Goal: Transaction & Acquisition: Obtain resource

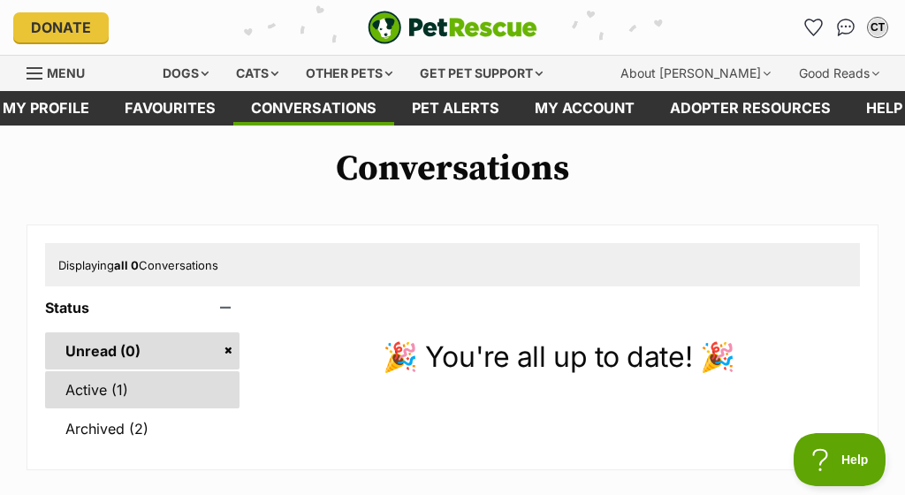
click at [133, 389] on link "Active (1)" at bounding box center [142, 389] width 194 height 37
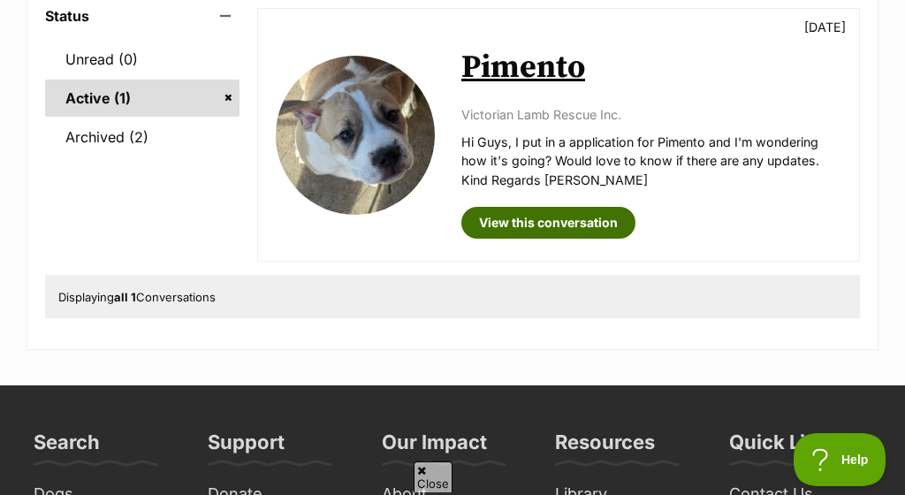
click at [509, 209] on link "View this conversation" at bounding box center [548, 223] width 174 height 32
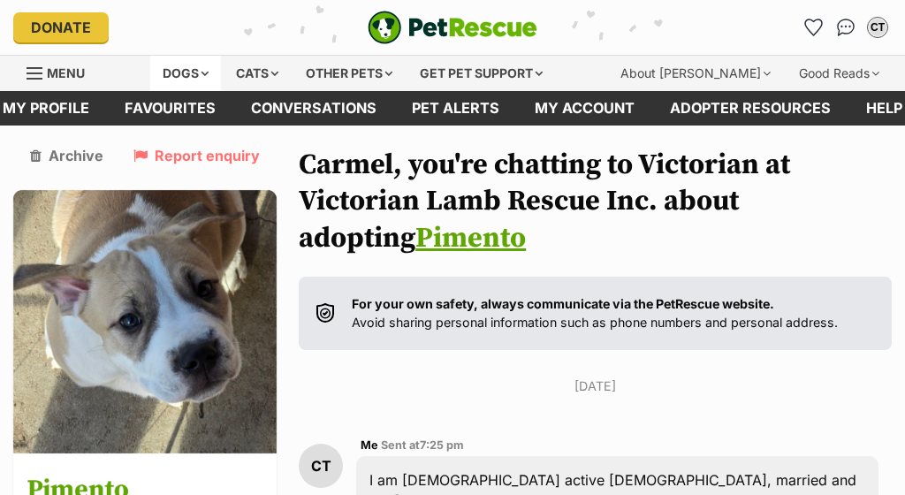
click at [200, 74] on div "Dogs" at bounding box center [185, 73] width 71 height 35
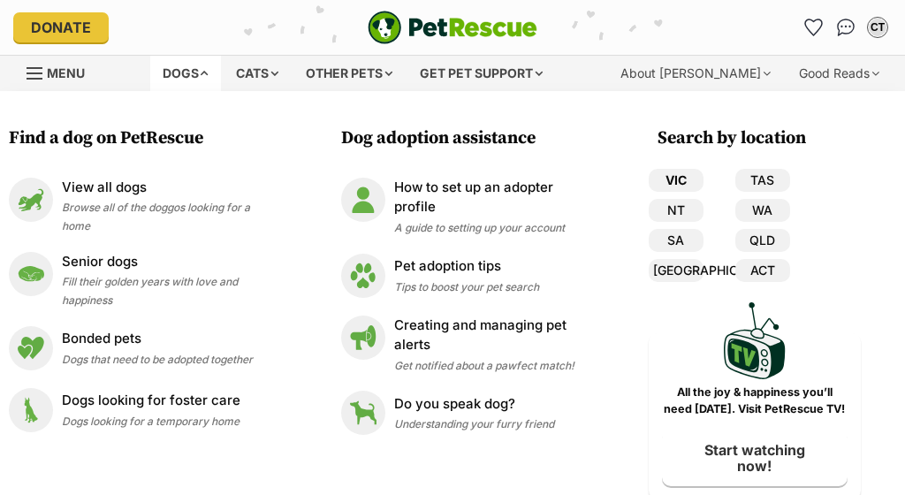
click at [681, 180] on link "VIC" at bounding box center [676, 180] width 55 height 23
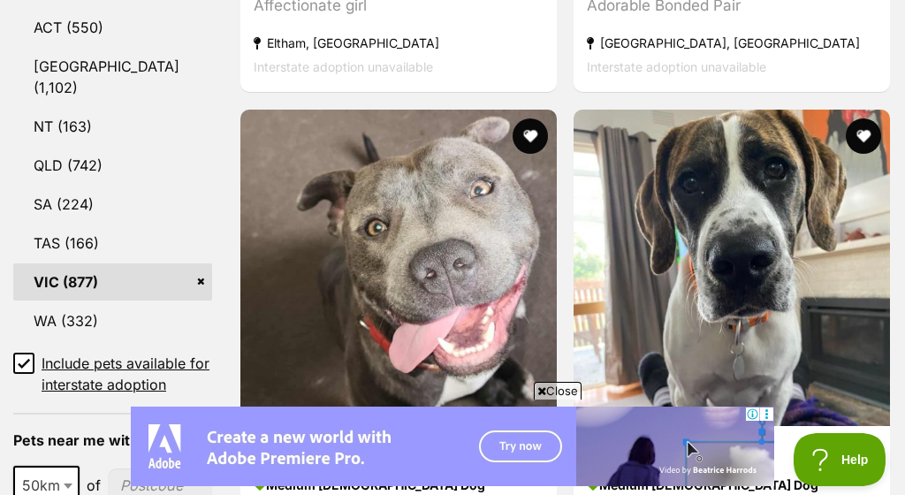
scroll to position [1110, 0]
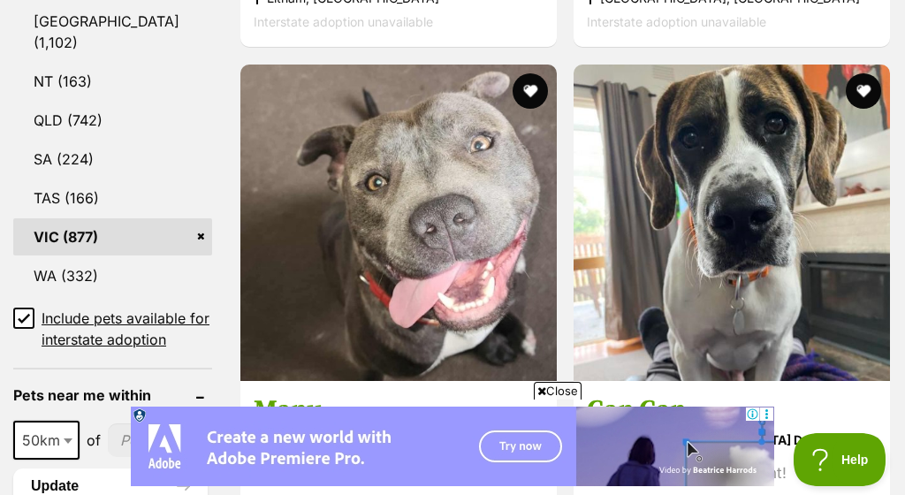
click at [19, 307] on input "Include pets available for interstate adoption" at bounding box center [23, 317] width 21 height 21
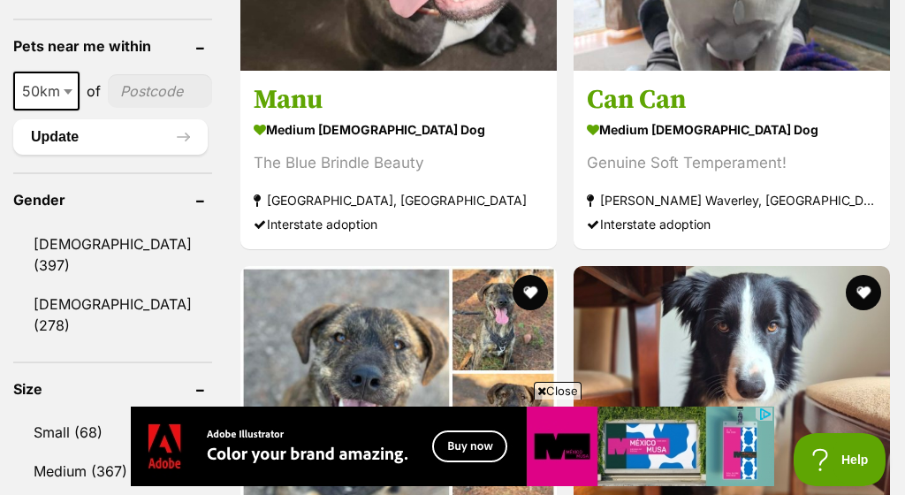
scroll to position [1410, 0]
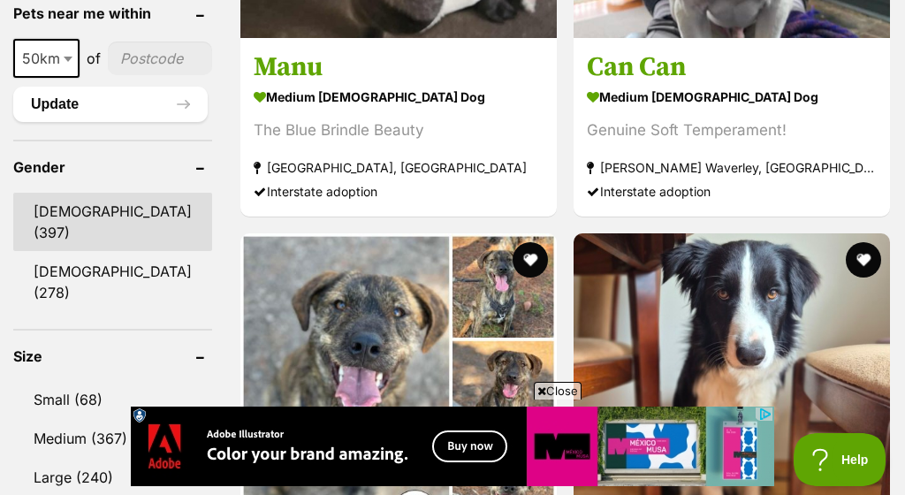
click at [43, 224] on link "[DEMOGRAPHIC_DATA] (397)" at bounding box center [112, 222] width 199 height 58
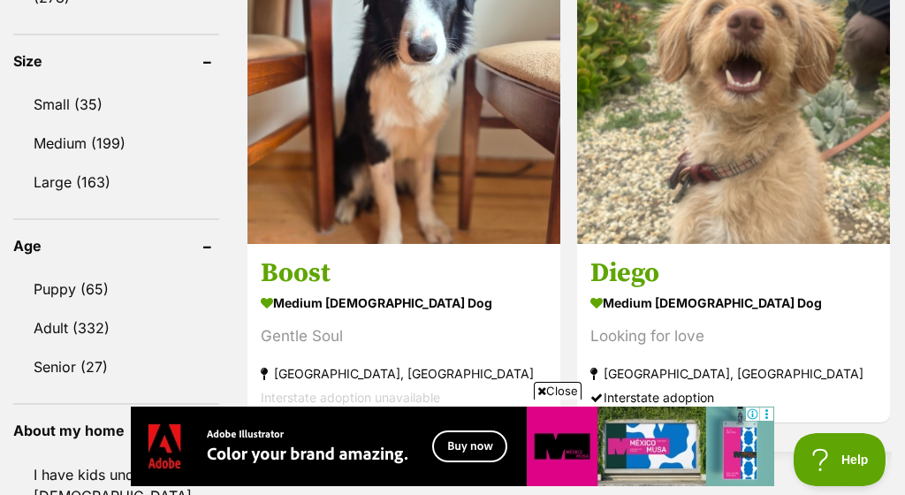
scroll to position [1698, 0]
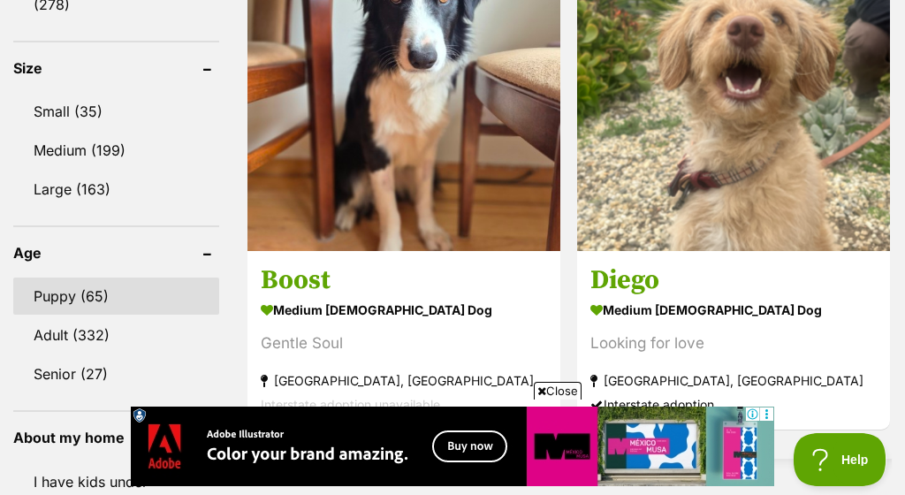
click at [52, 277] on link "Puppy (65)" at bounding box center [116, 295] width 206 height 37
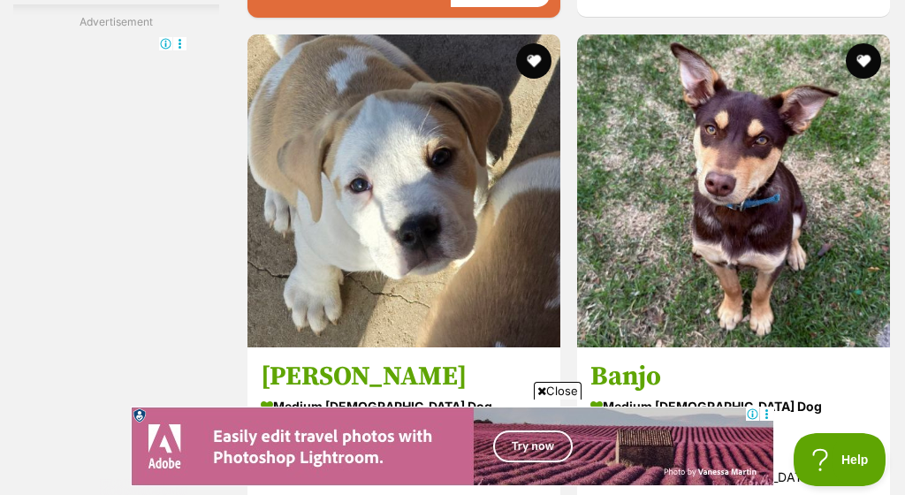
scroll to position [3858, 0]
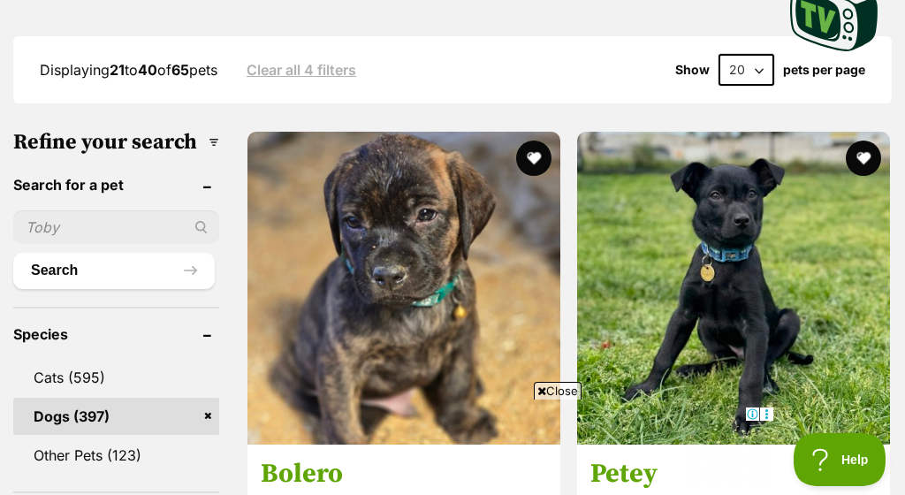
scroll to position [536, 0]
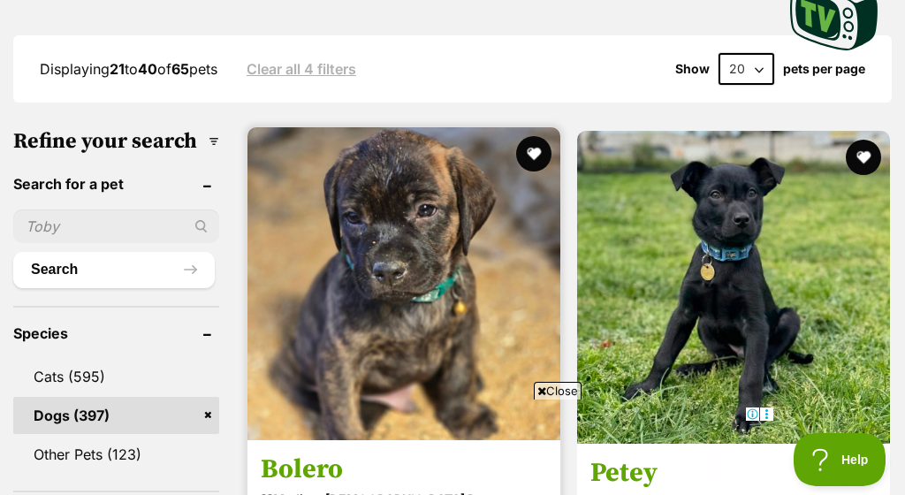
click at [272, 224] on img at bounding box center [403, 283] width 313 height 313
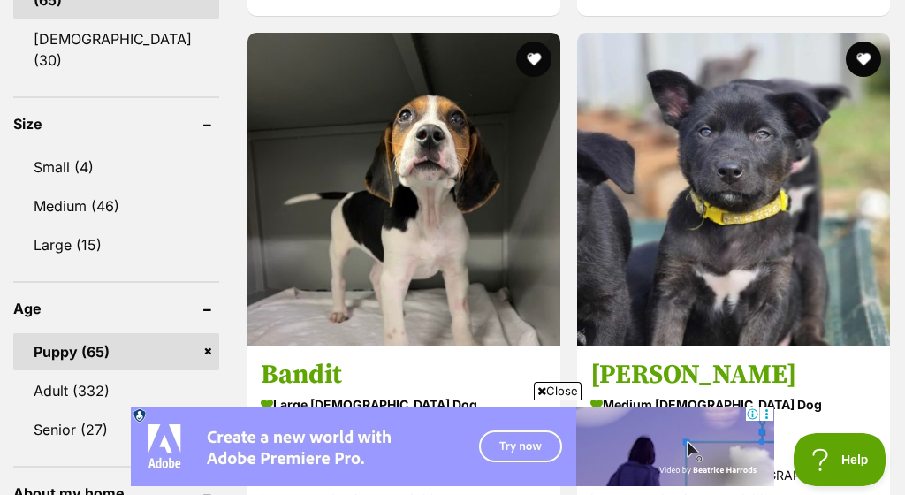
scroll to position [0, 0]
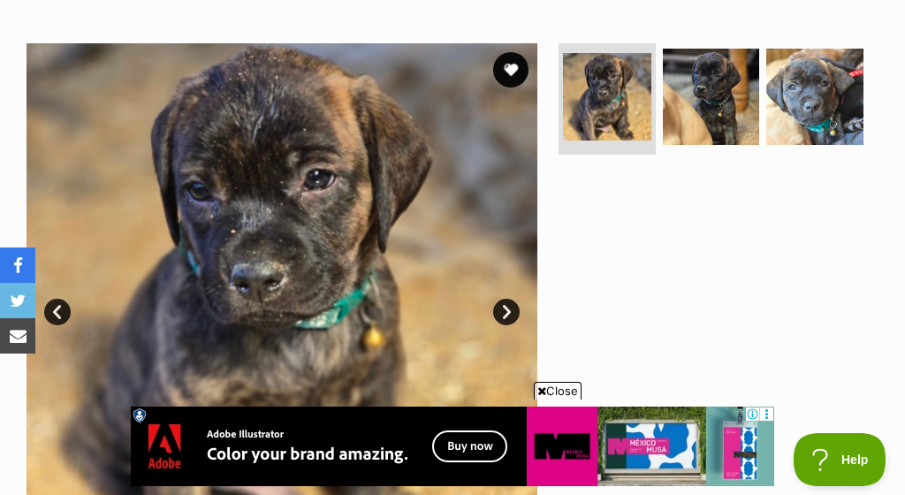
click at [511, 299] on link "Next" at bounding box center [506, 312] width 27 height 27
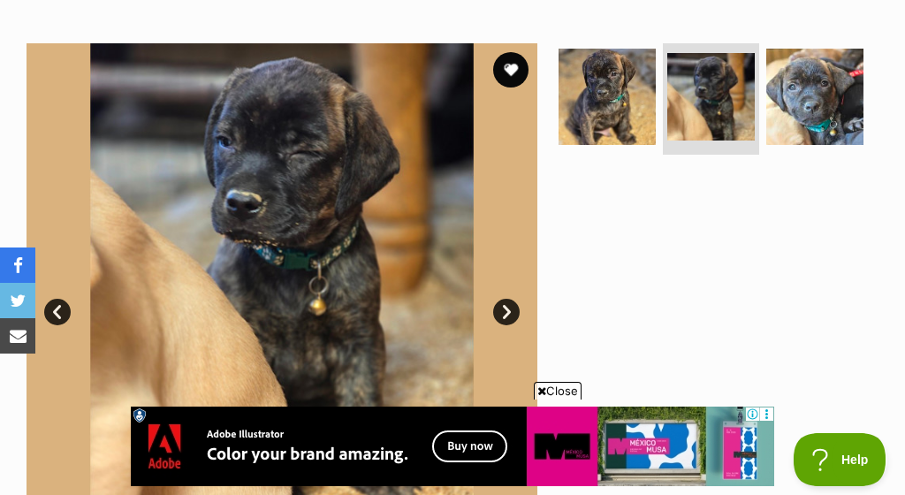
click at [512, 299] on link "Next" at bounding box center [506, 312] width 27 height 27
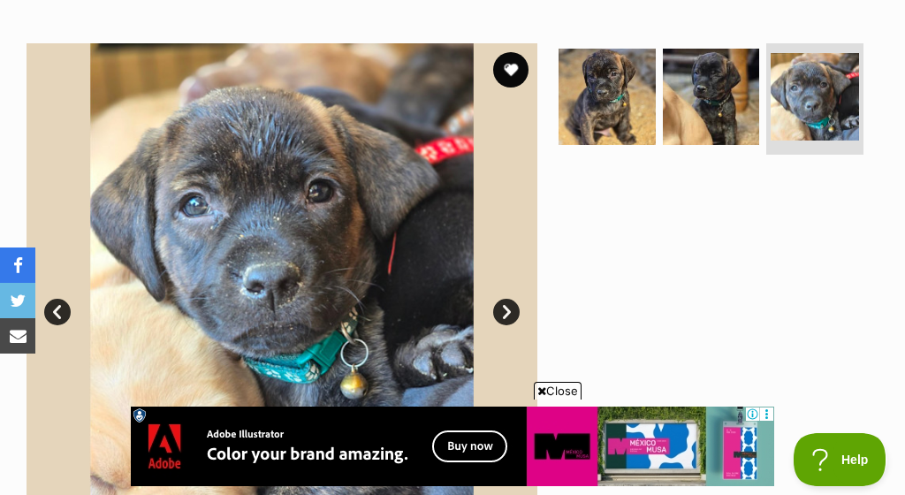
click at [512, 299] on link "Next" at bounding box center [506, 312] width 27 height 27
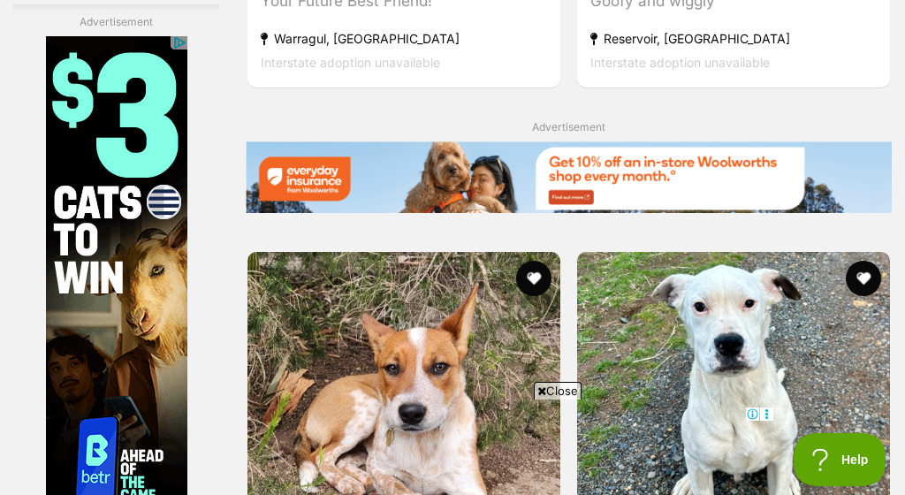
scroll to position [3790, 0]
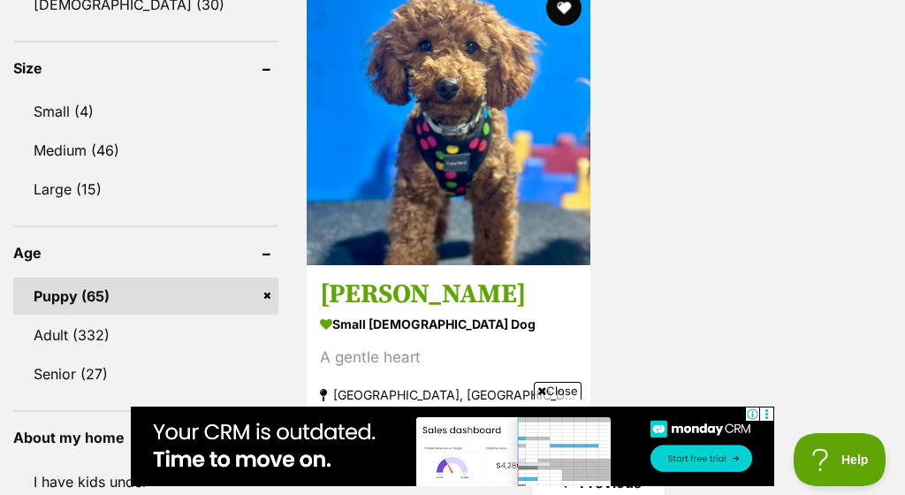
scroll to position [1631, 0]
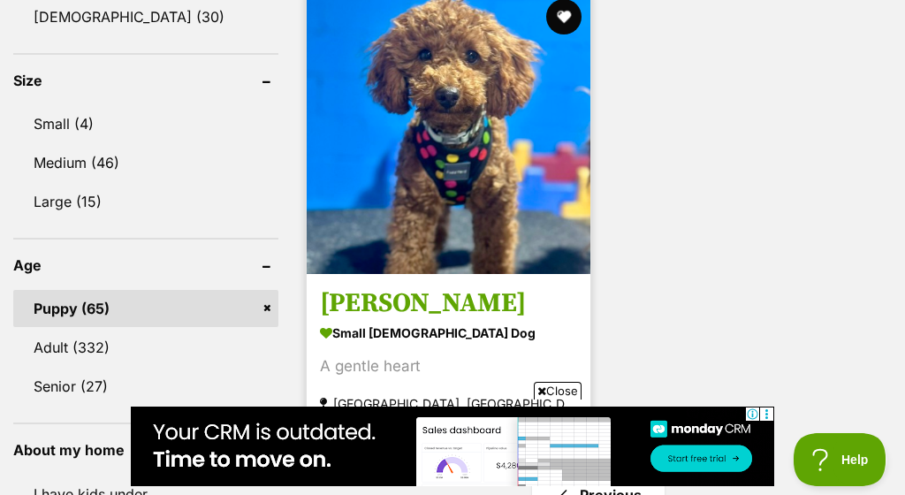
click at [508, 161] on img at bounding box center [449, 132] width 284 height 284
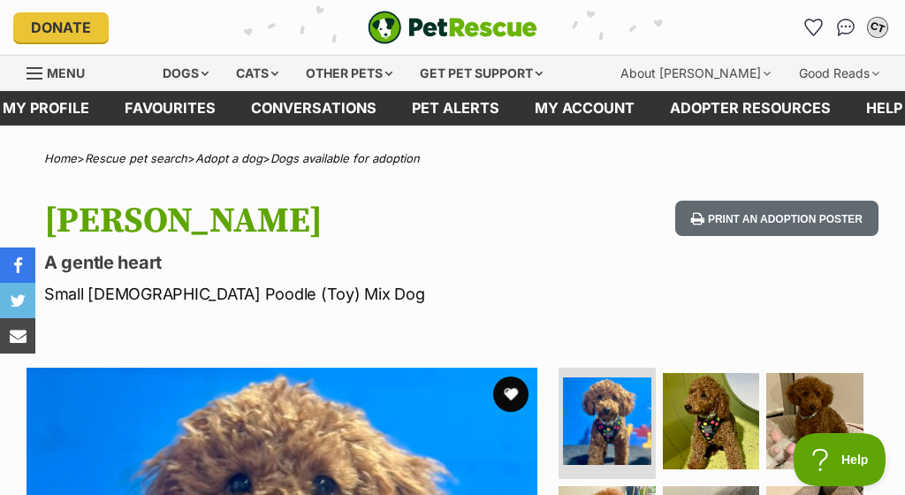
click at [881, 32] on div "CT" at bounding box center [877, 27] width 23 height 23
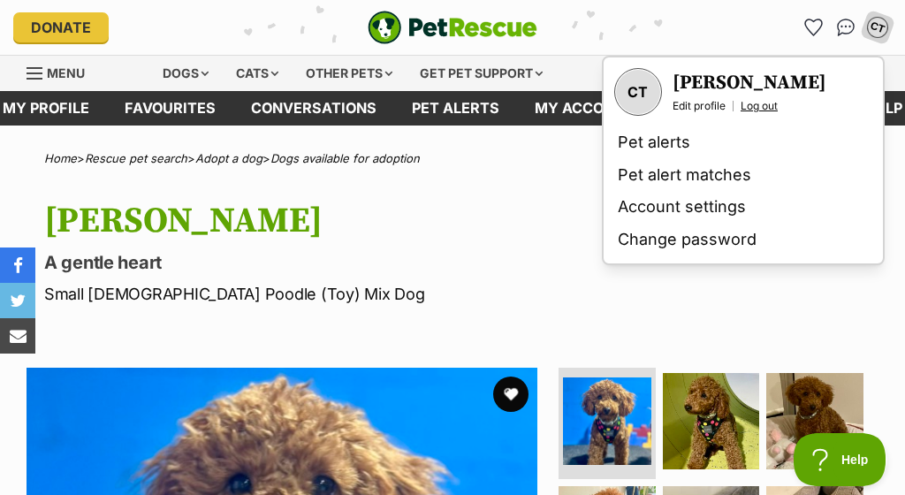
click at [763, 103] on link "Log out" at bounding box center [758, 106] width 37 height 14
